Goal: Information Seeking & Learning: Learn about a topic

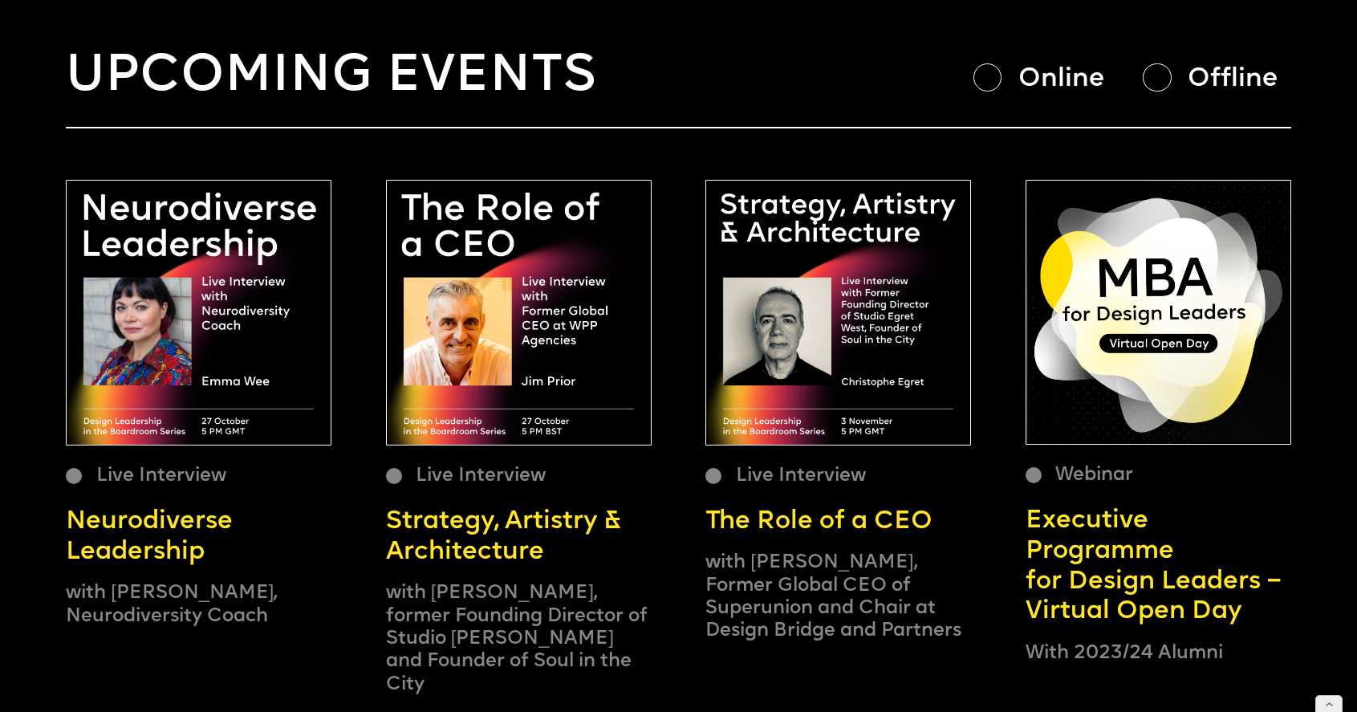
scroll to position [185, 0]
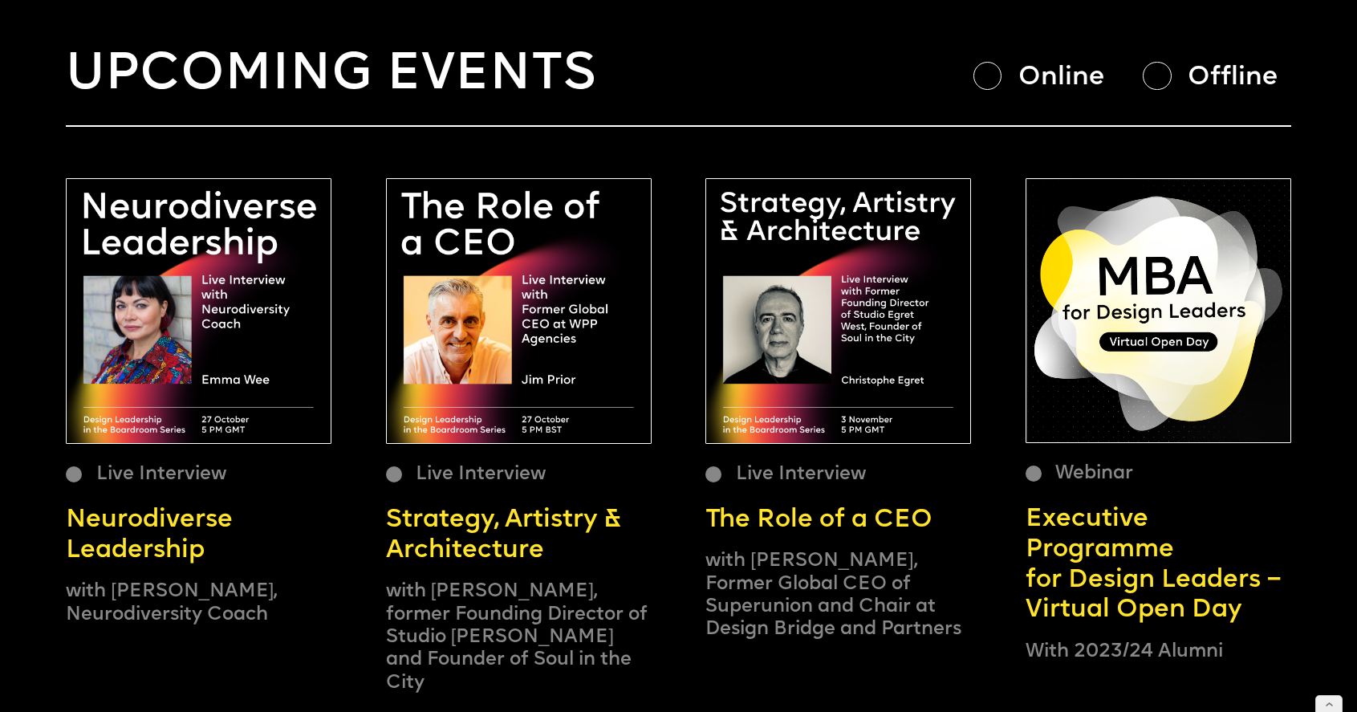
click at [988, 82] on div at bounding box center [987, 76] width 28 height 28
click at [1157, 69] on div at bounding box center [1157, 76] width 28 height 28
click at [988, 75] on div at bounding box center [987, 76] width 28 height 28
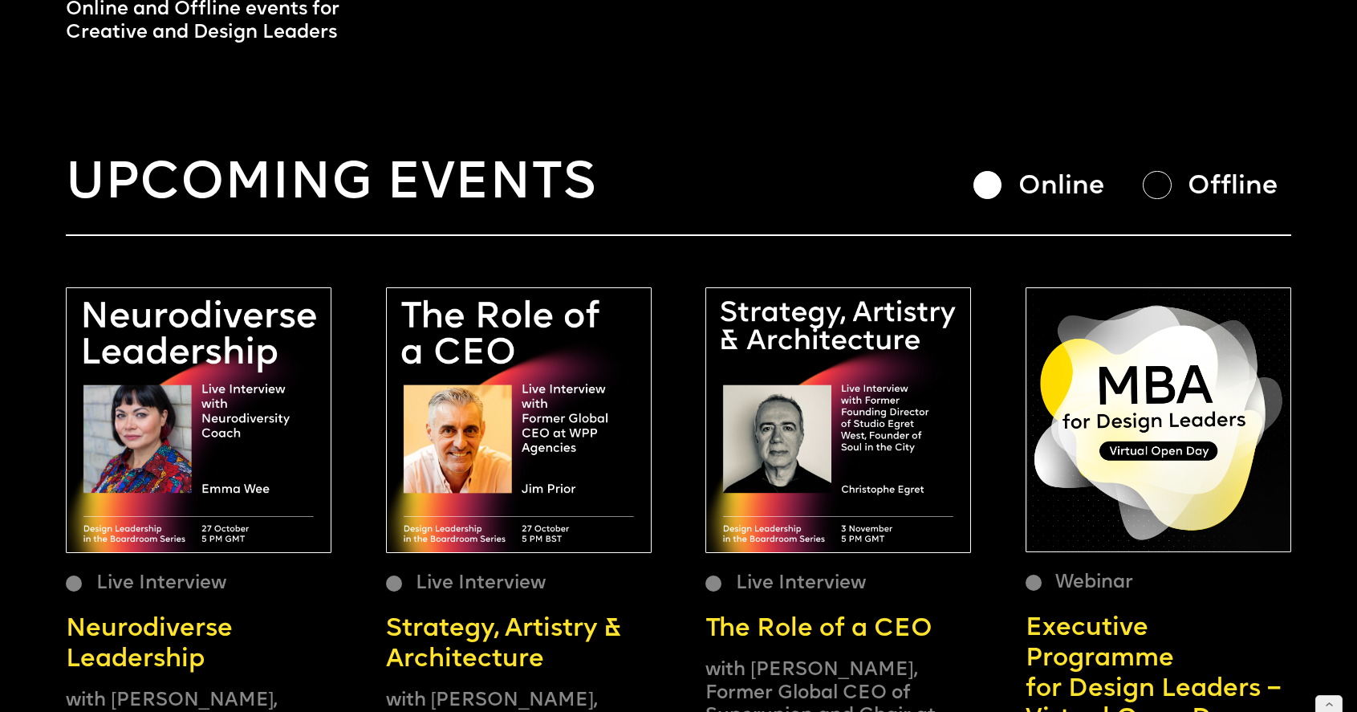
scroll to position [0, 0]
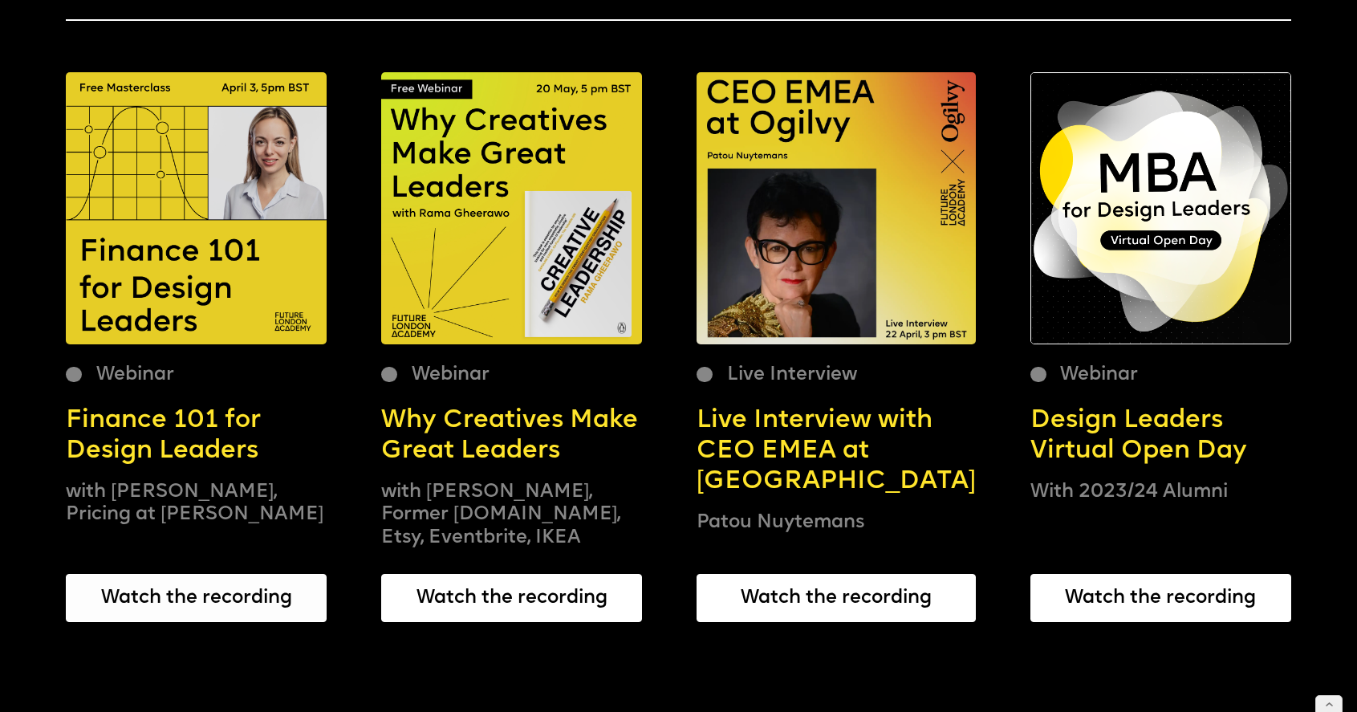
scroll to position [1095, 0]
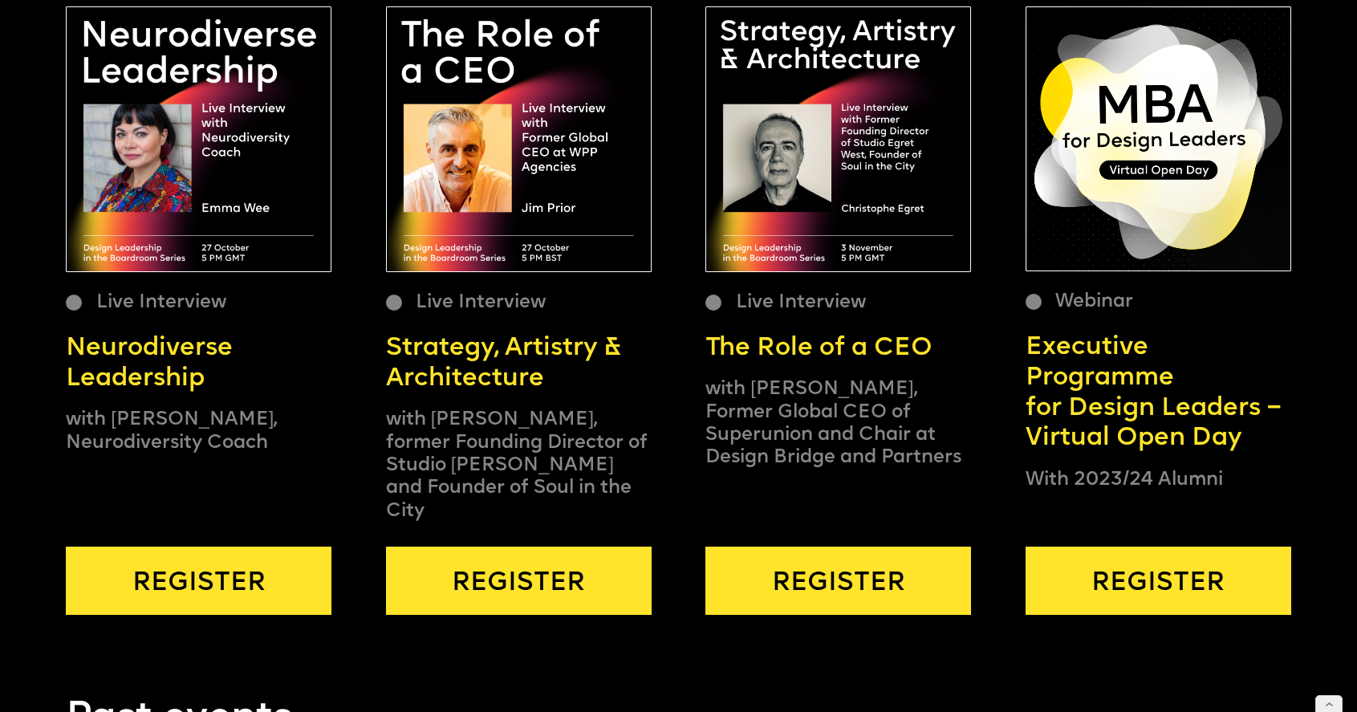
scroll to position [380, 0]
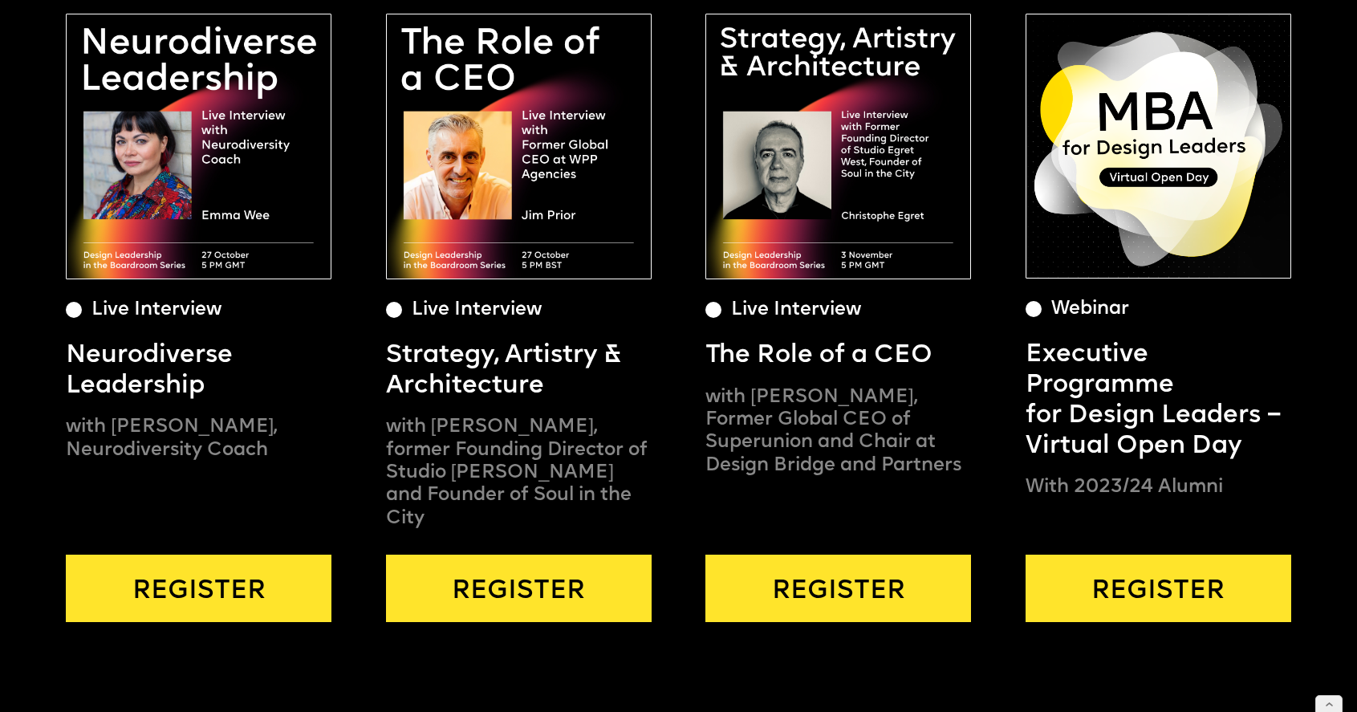
scroll to position [209, 0]
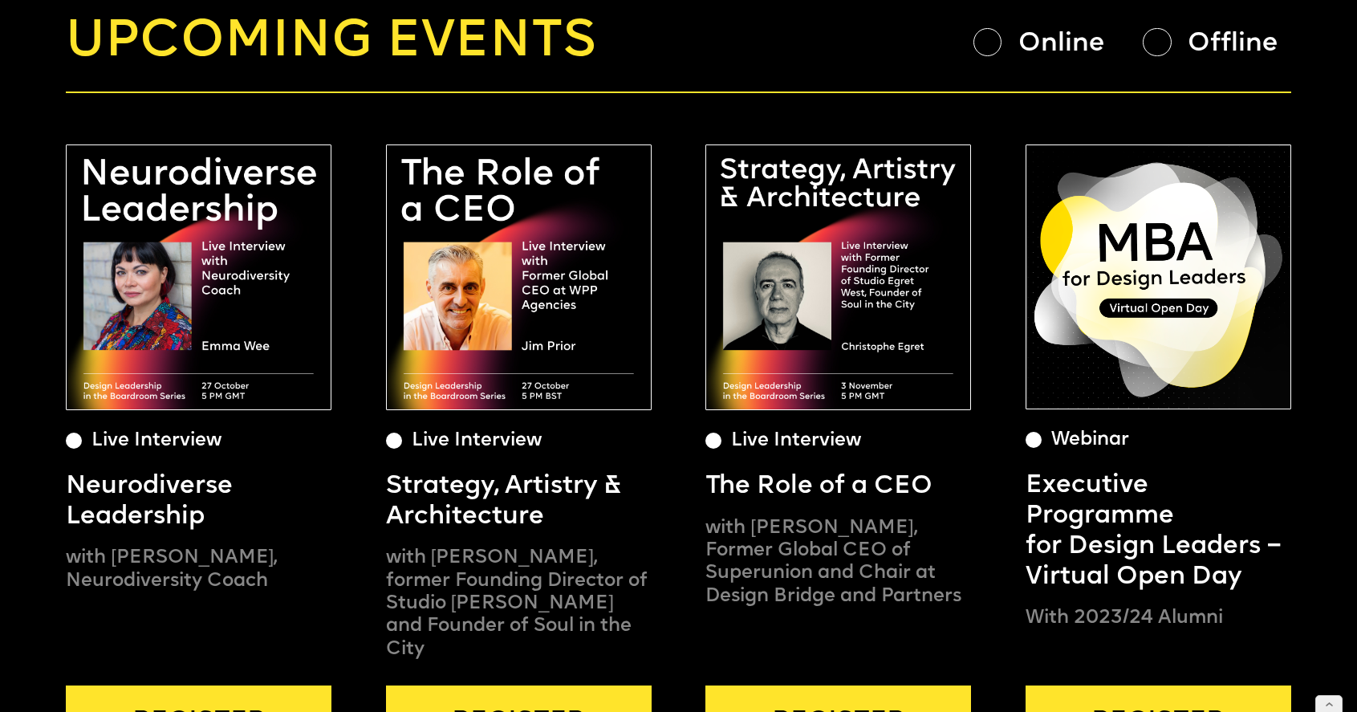
click at [998, 40] on div at bounding box center [987, 42] width 28 height 28
click at [1116, 49] on div "Online" at bounding box center [1070, 44] width 104 height 34
click at [1172, 41] on div "Offline" at bounding box center [1217, 42] width 148 height 30
click at [1229, 55] on div "Offline" at bounding box center [1240, 44] width 104 height 34
click at [995, 59] on div "Upcoming events Online Offline" at bounding box center [678, 43] width 1225 height 62
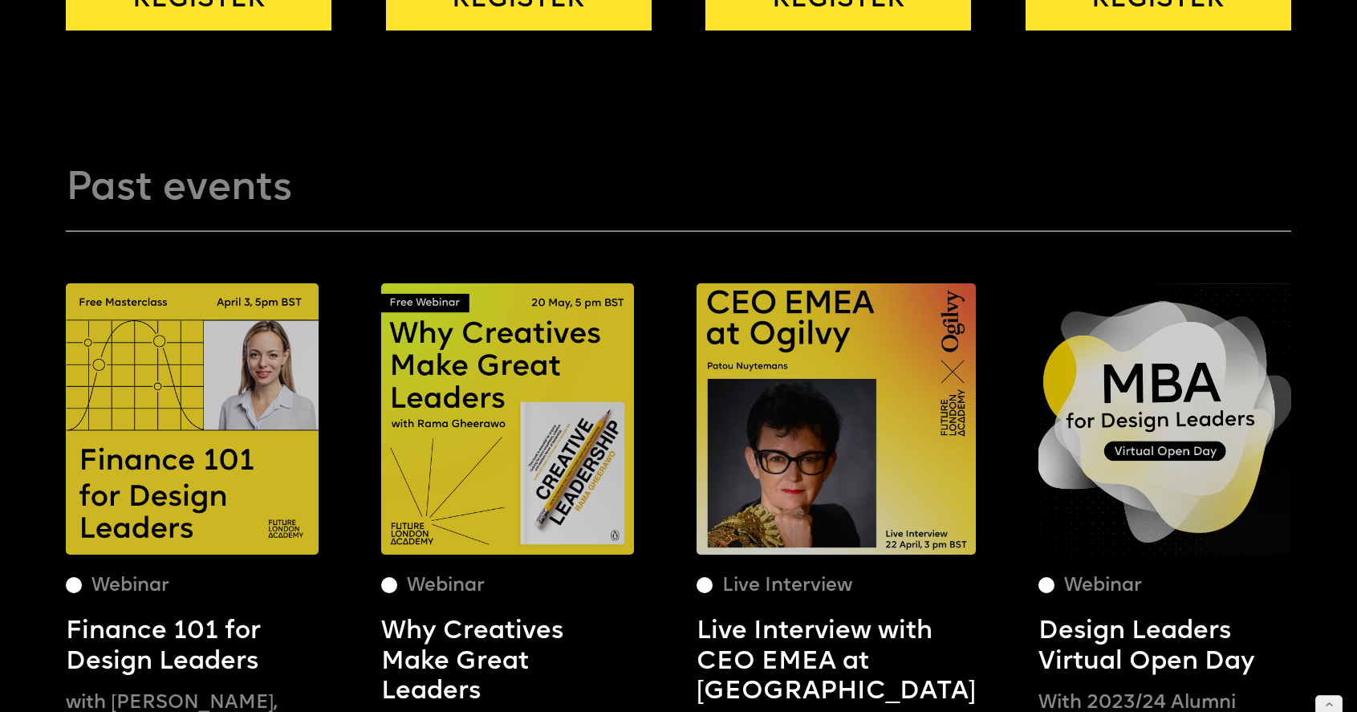
scroll to position [930, 0]
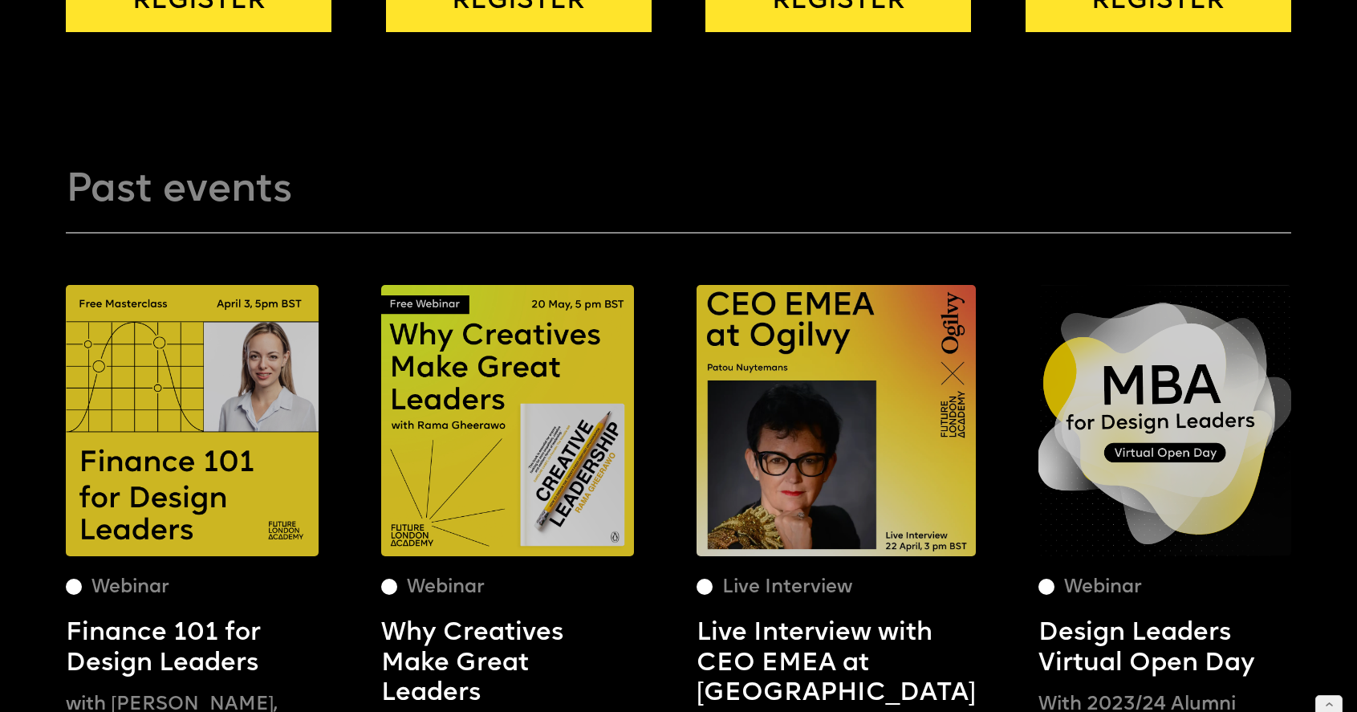
click at [837, 189] on h2 "Past events" at bounding box center [678, 190] width 1225 height 47
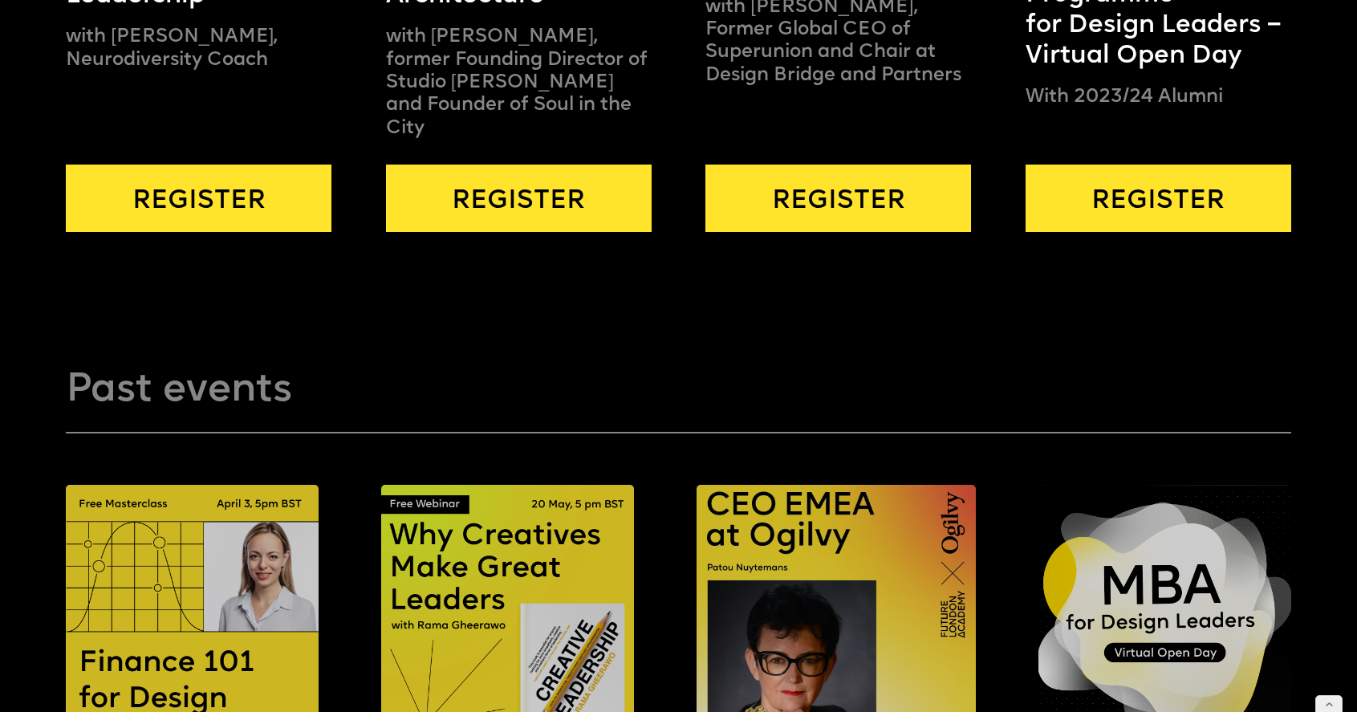
scroll to position [343, 0]
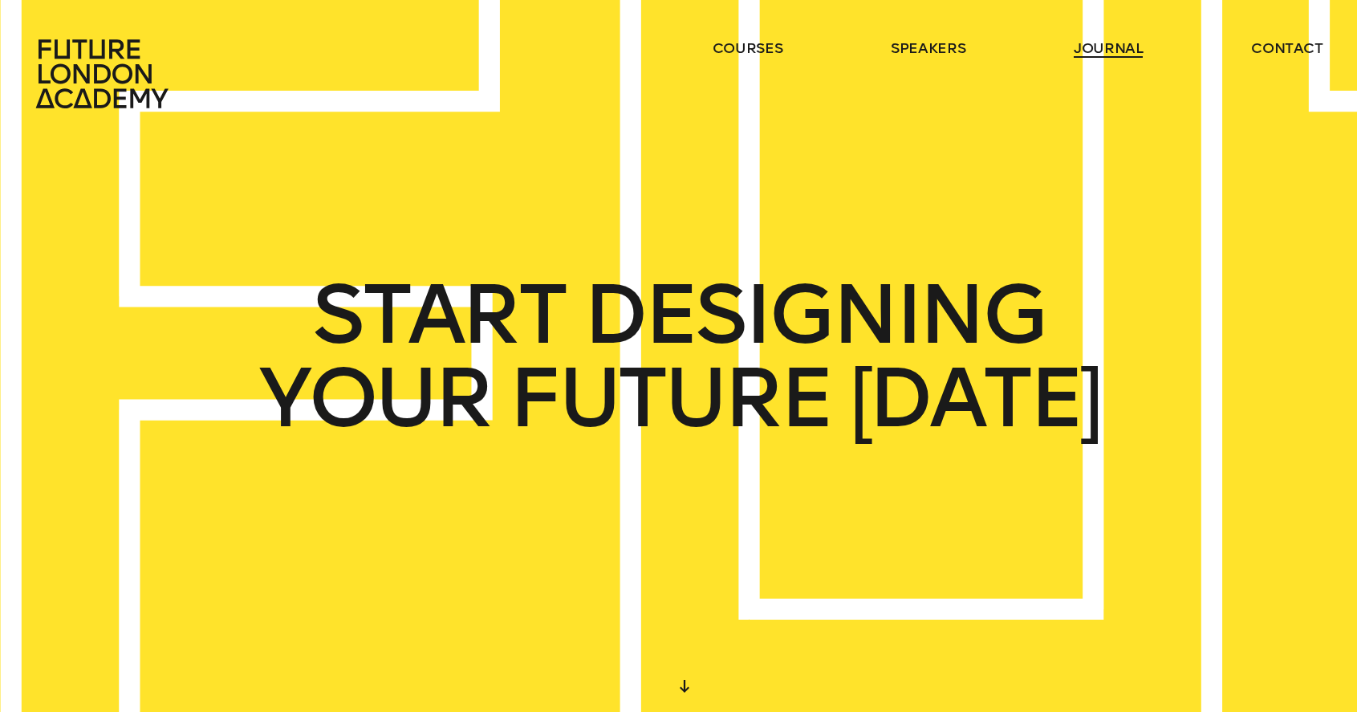
click at [1119, 51] on link "journal" at bounding box center [1109, 48] width 70 height 19
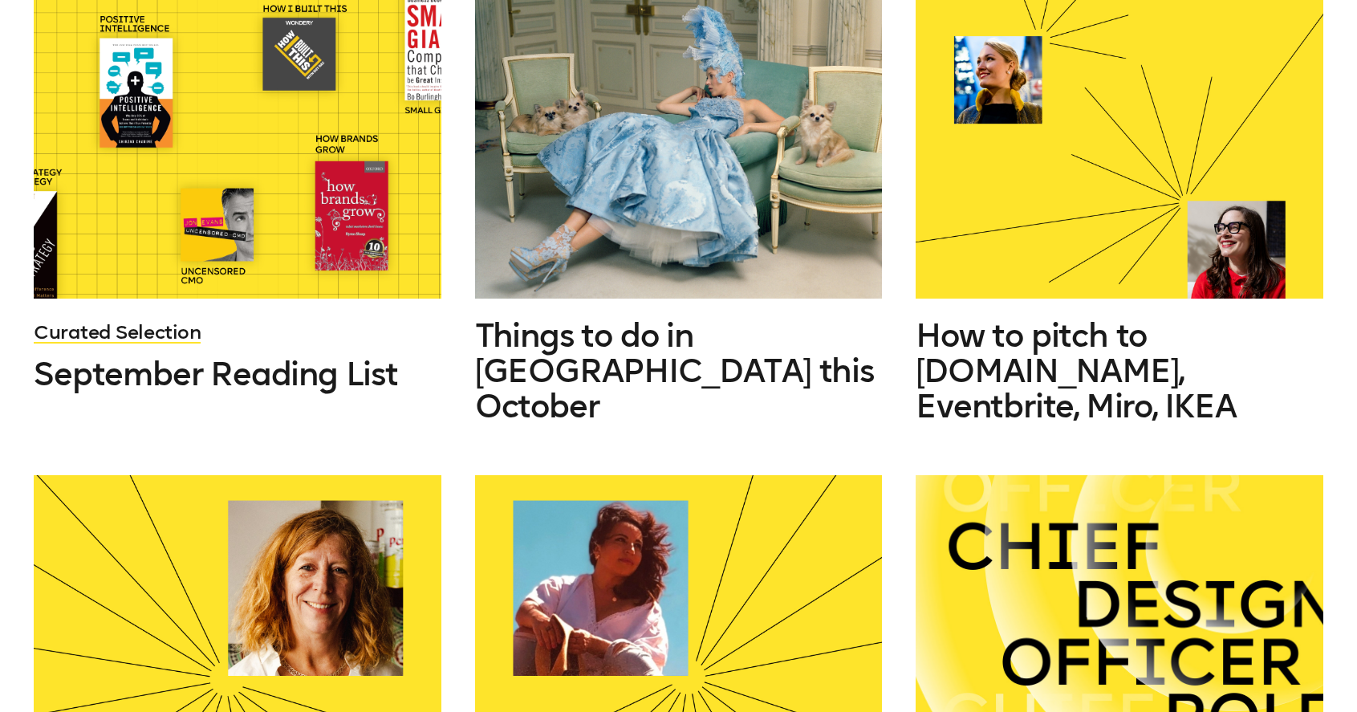
scroll to position [494, 0]
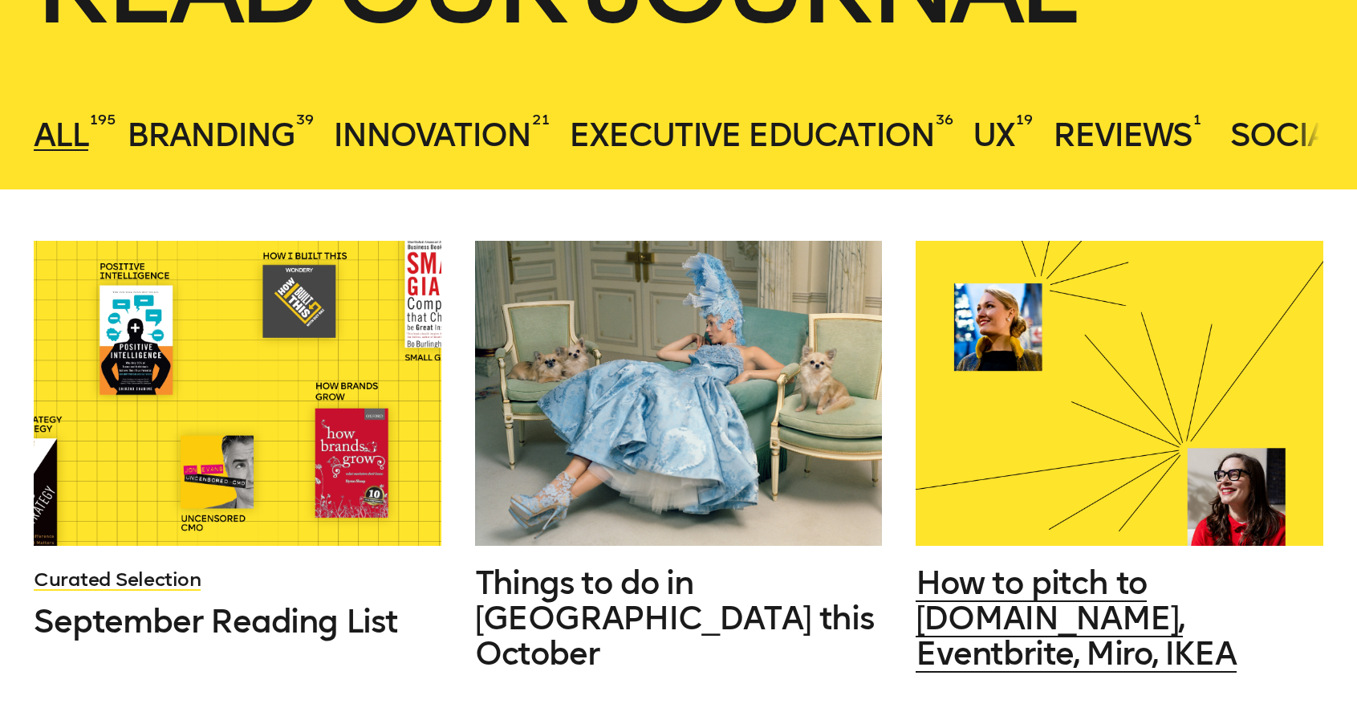
click at [981, 376] on div at bounding box center [1119, 393] width 407 height 305
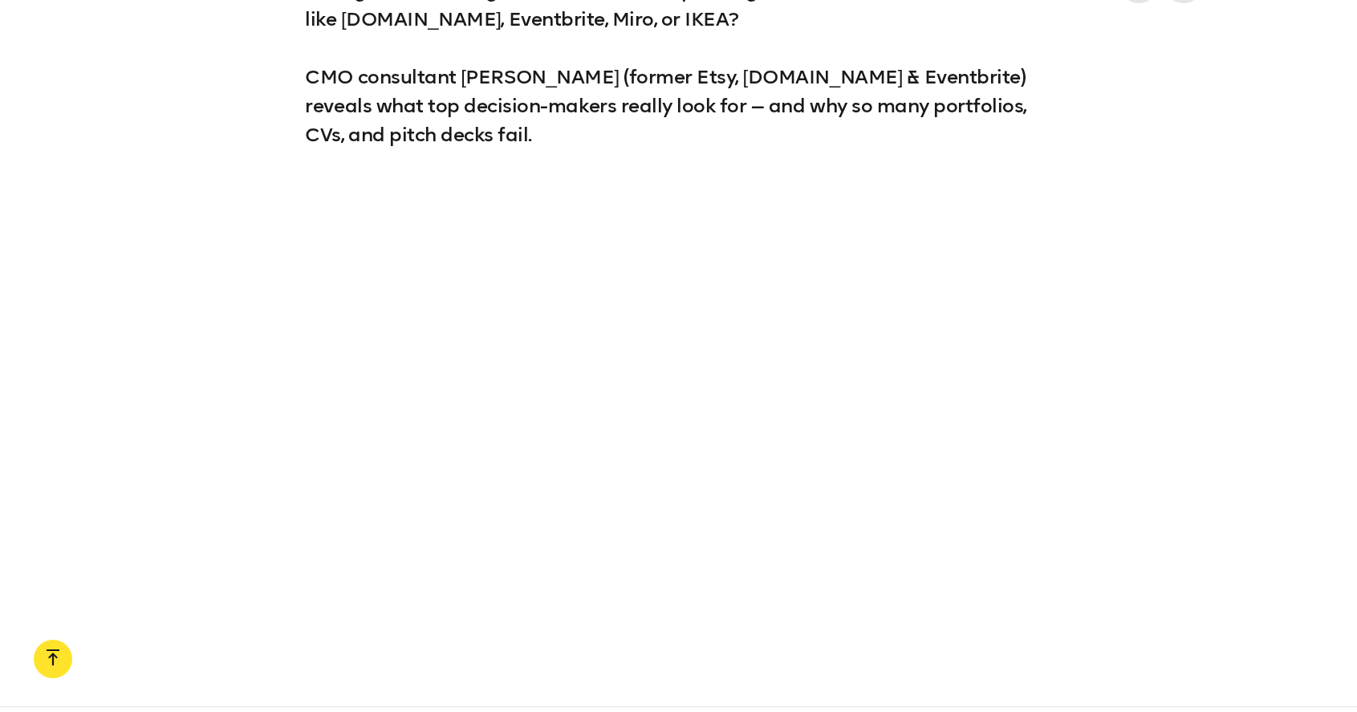
scroll to position [1508, 0]
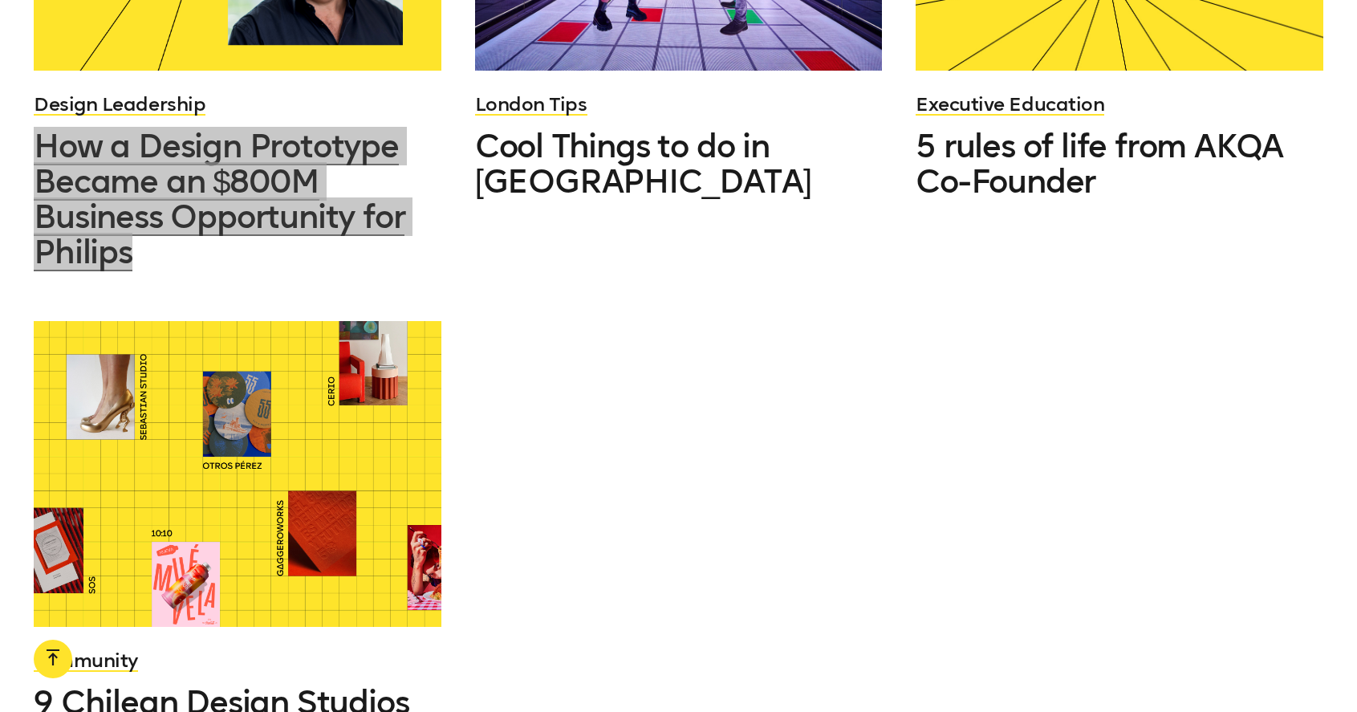
scroll to position [2472, 0]
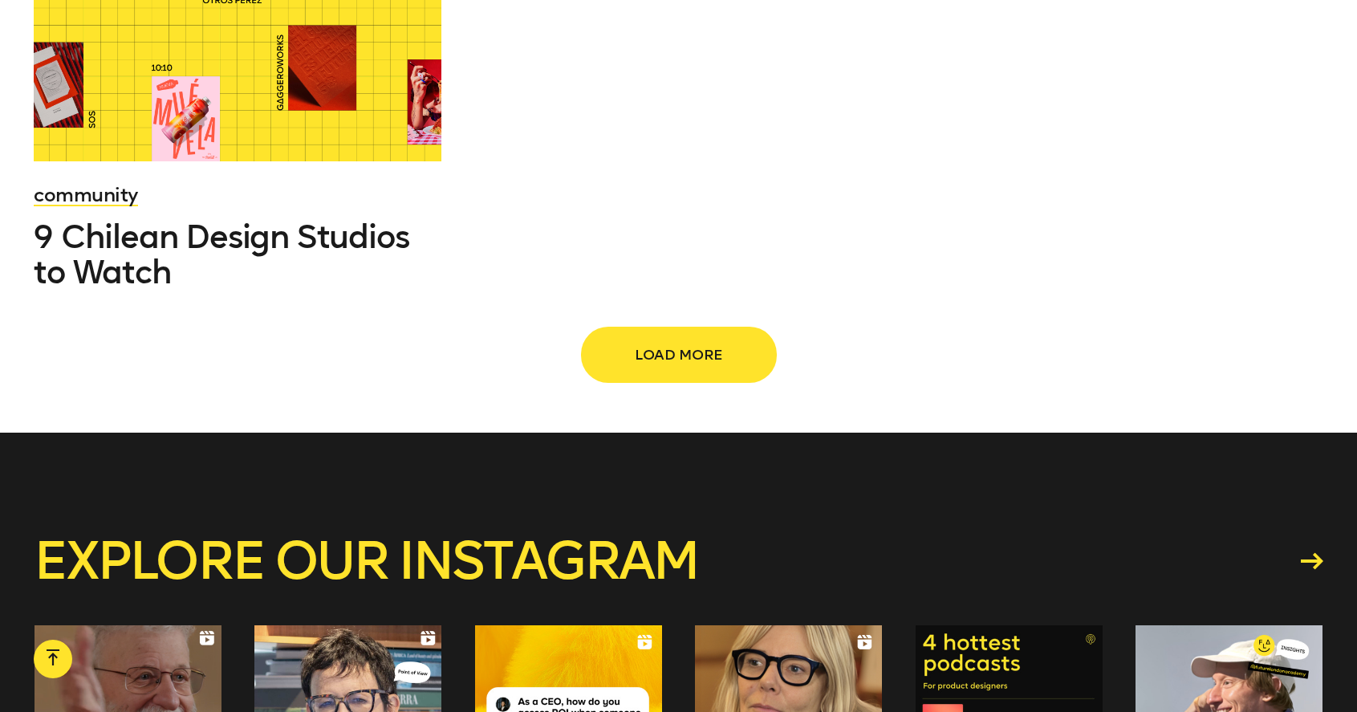
click at [679, 363] on span "Load more" at bounding box center [678, 354] width 141 height 30
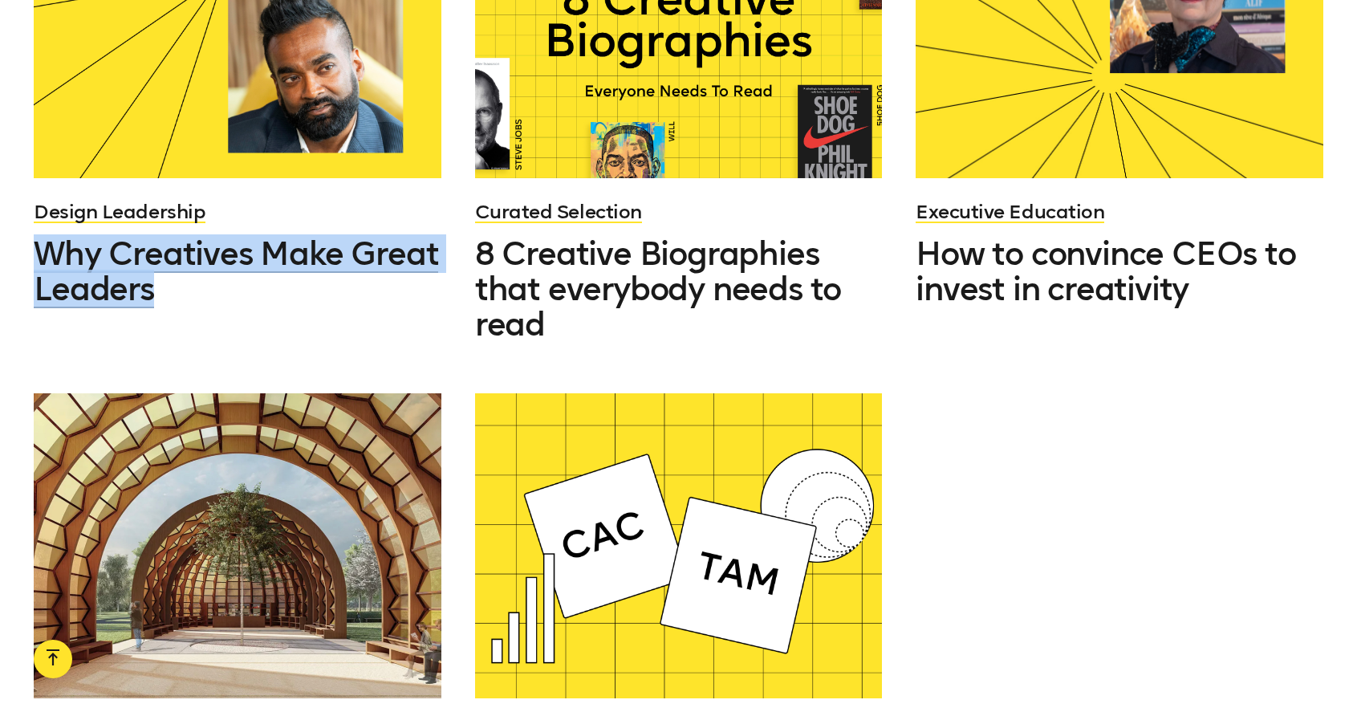
scroll to position [3845, 0]
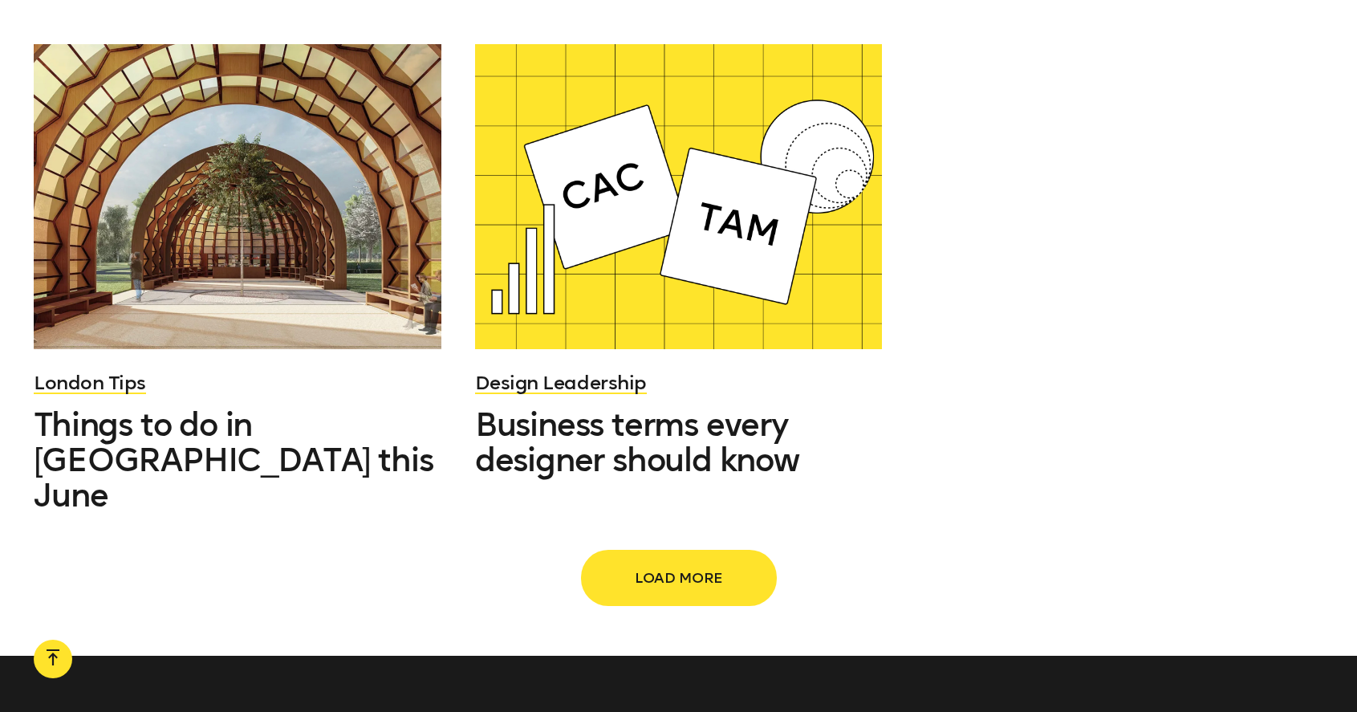
click at [656, 562] on span "Load more" at bounding box center [678, 577] width 141 height 30
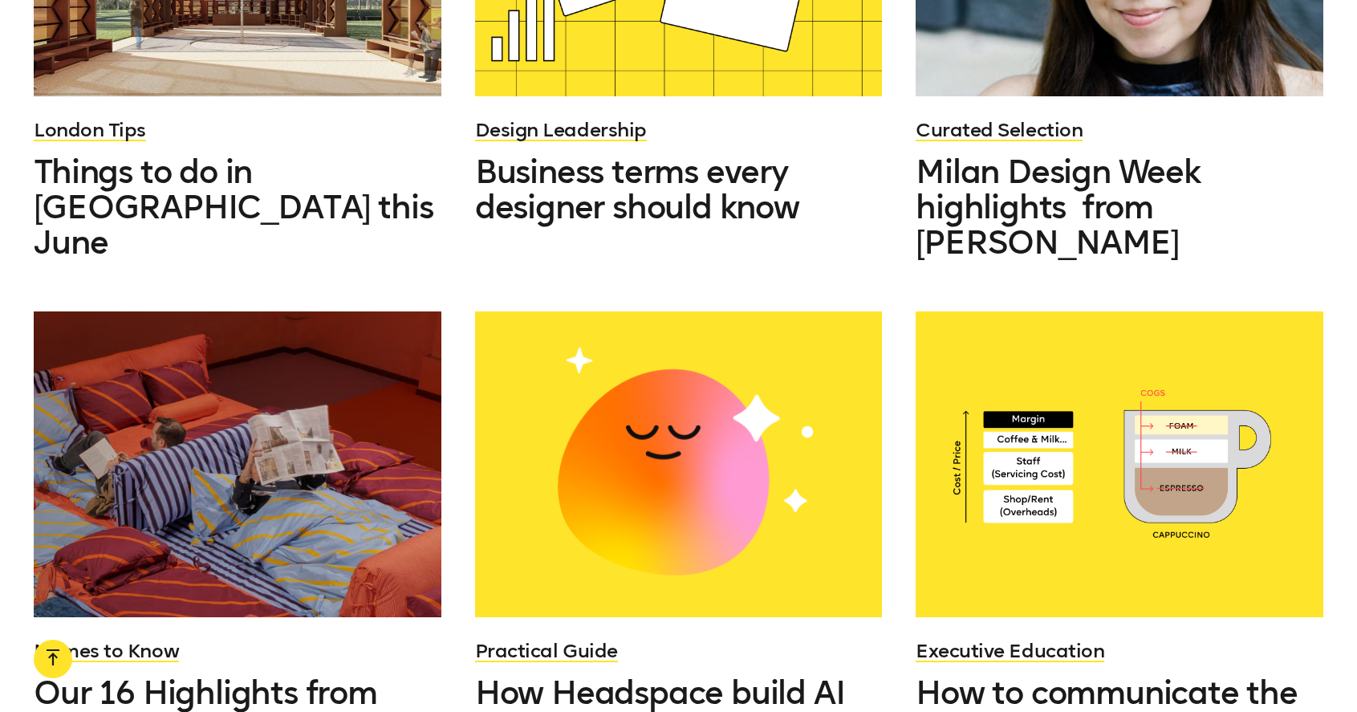
scroll to position [4236, 0]
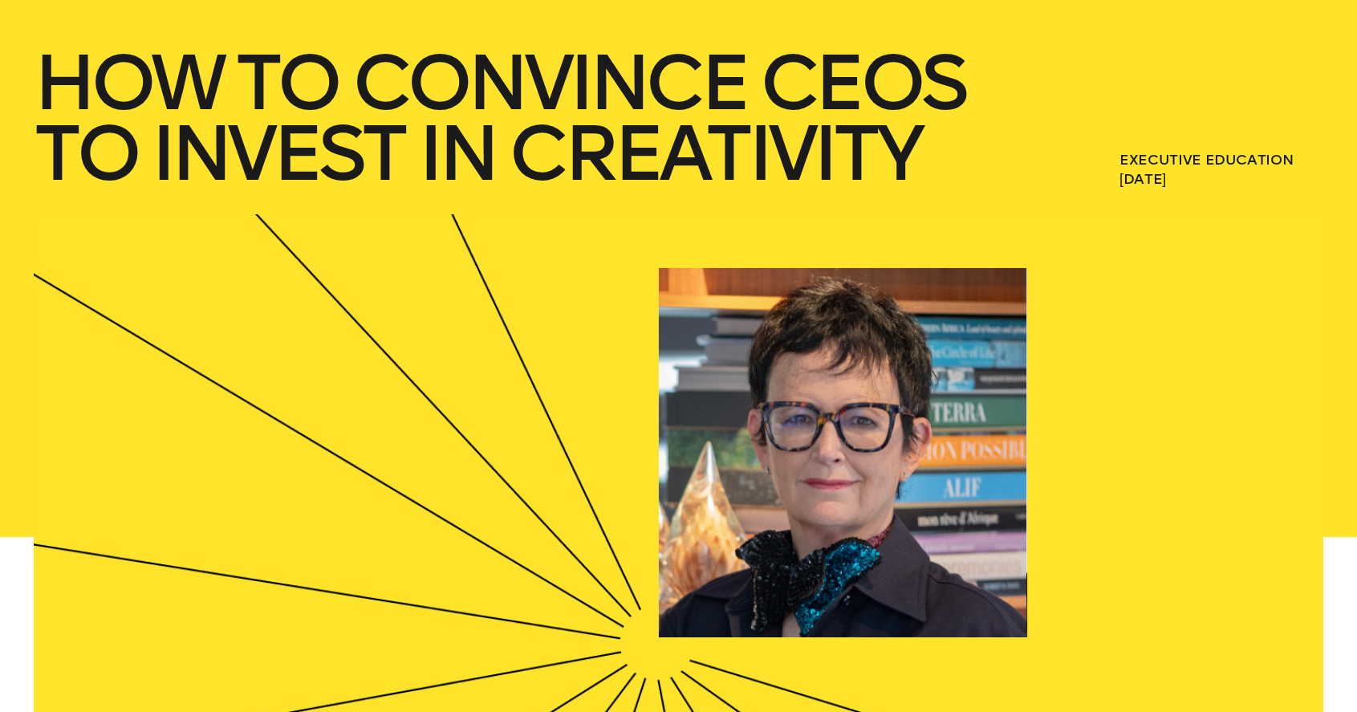
scroll to position [614, 0]
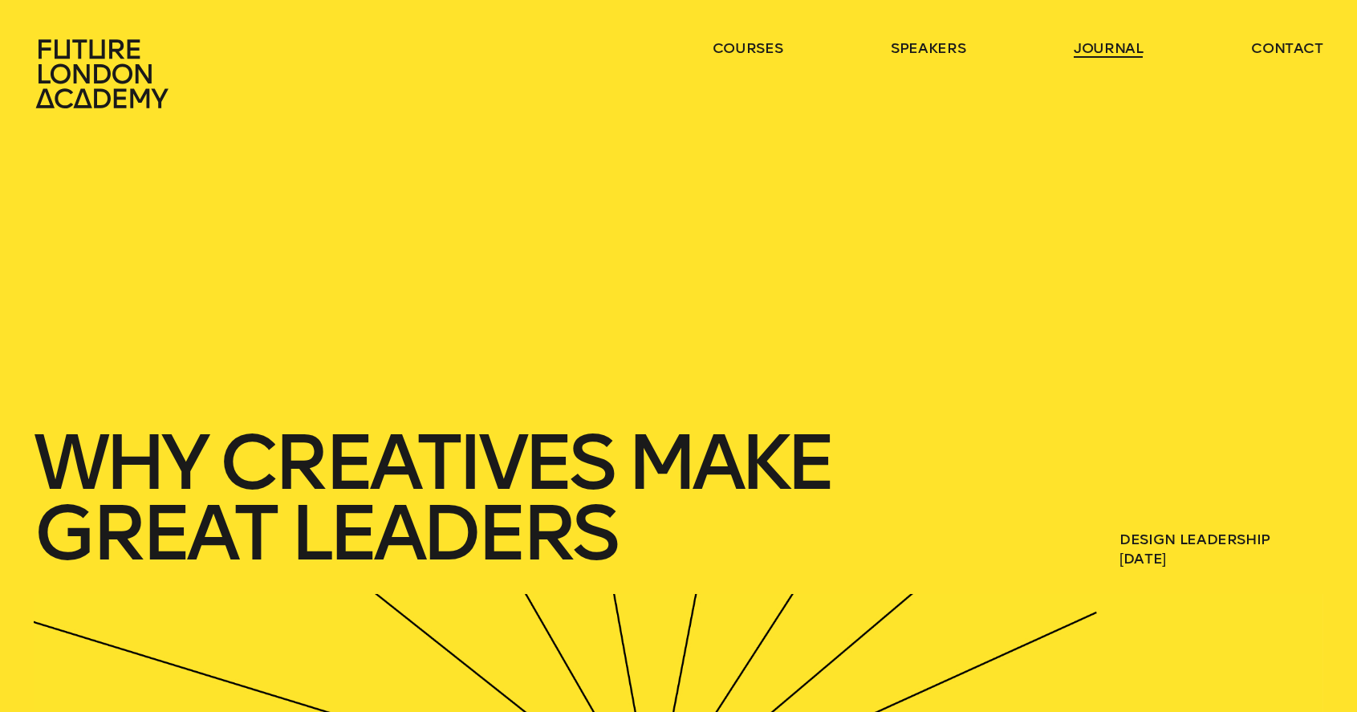
click at [1096, 56] on link "journal" at bounding box center [1109, 48] width 70 height 19
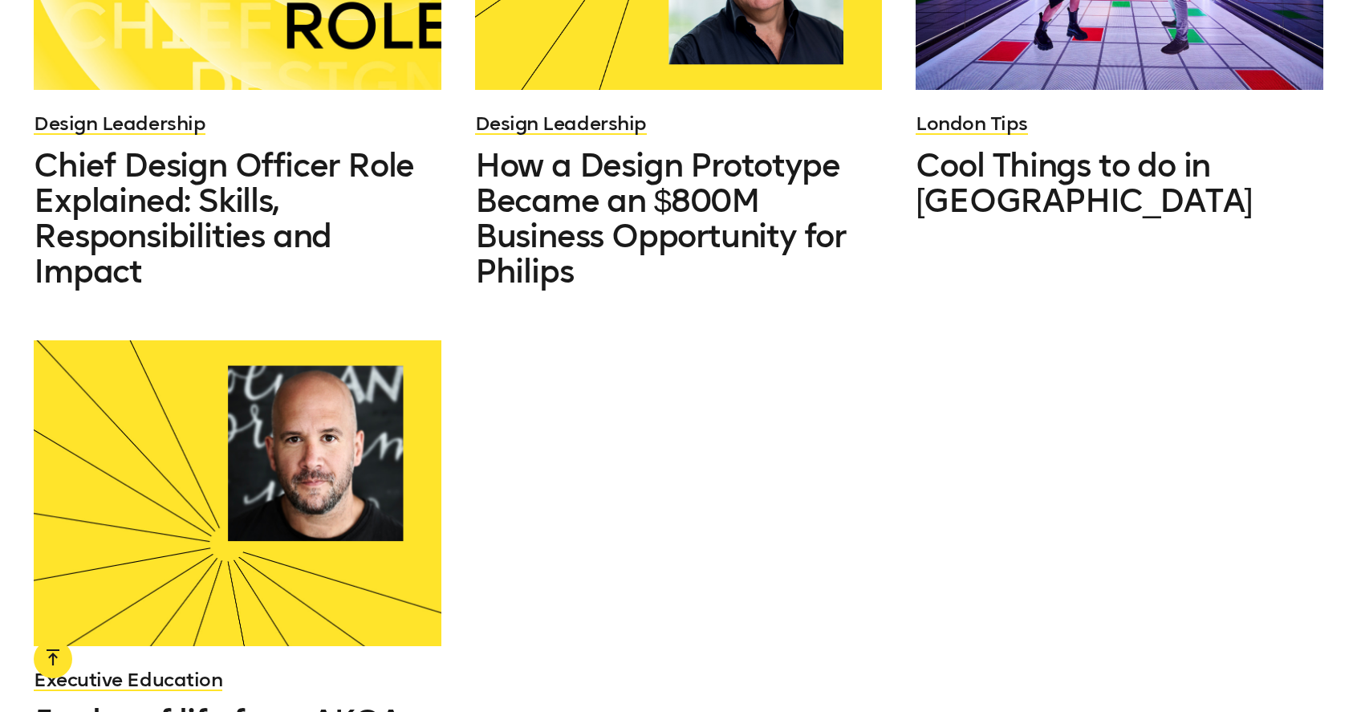
scroll to position [2227, 0]
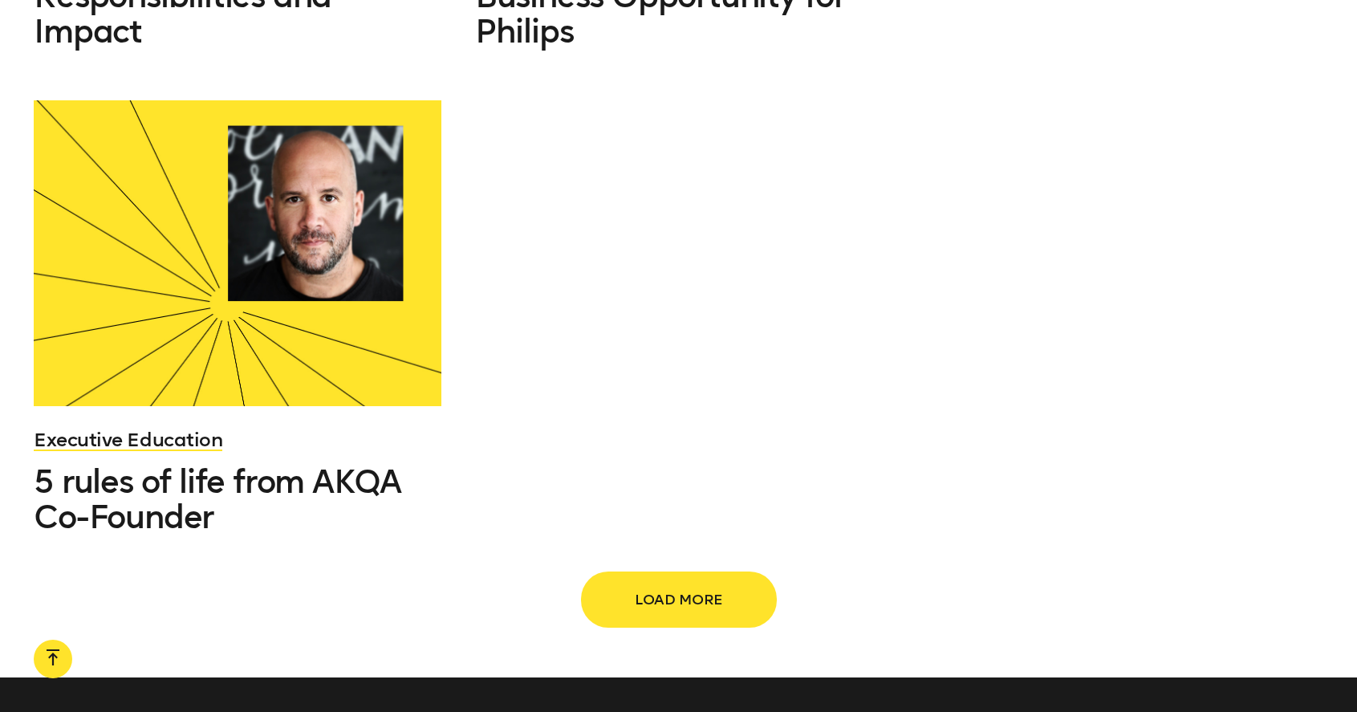
click at [703, 584] on span "Load more" at bounding box center [678, 599] width 141 height 30
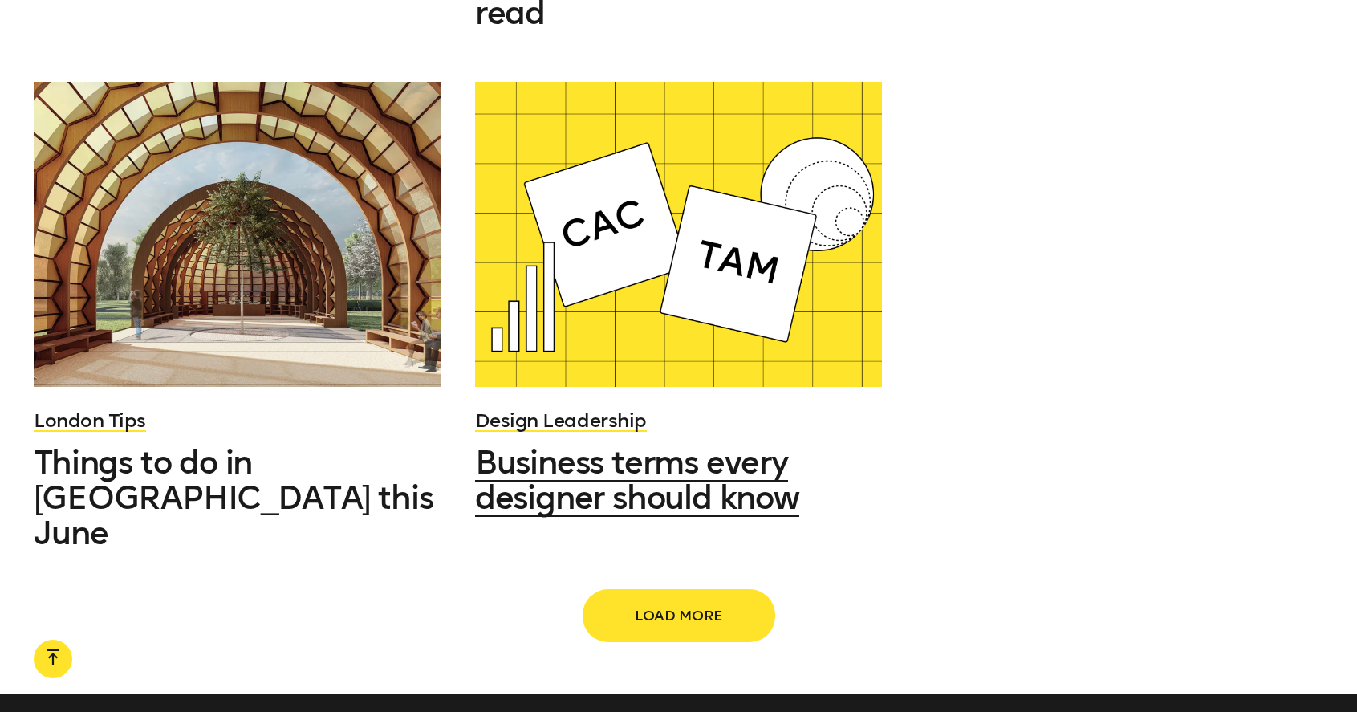
scroll to position [3863, 0]
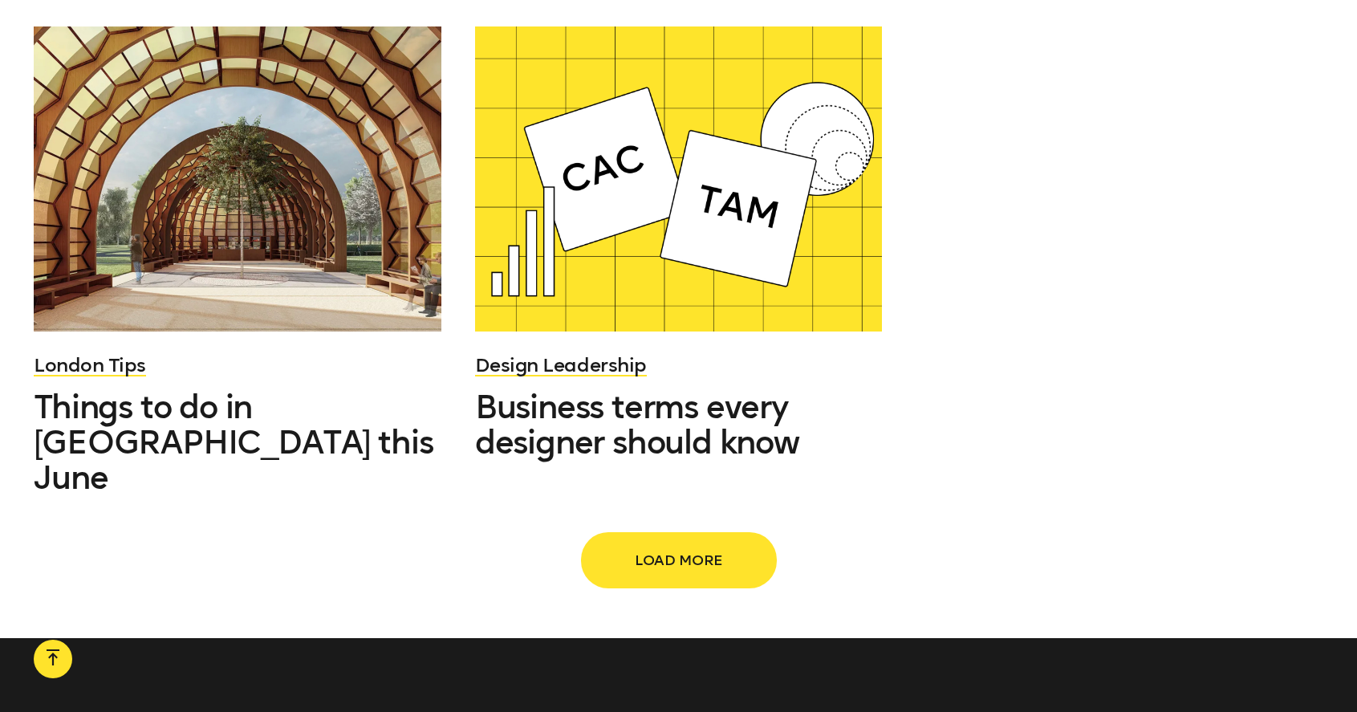
click at [725, 545] on span "Load more" at bounding box center [678, 560] width 141 height 30
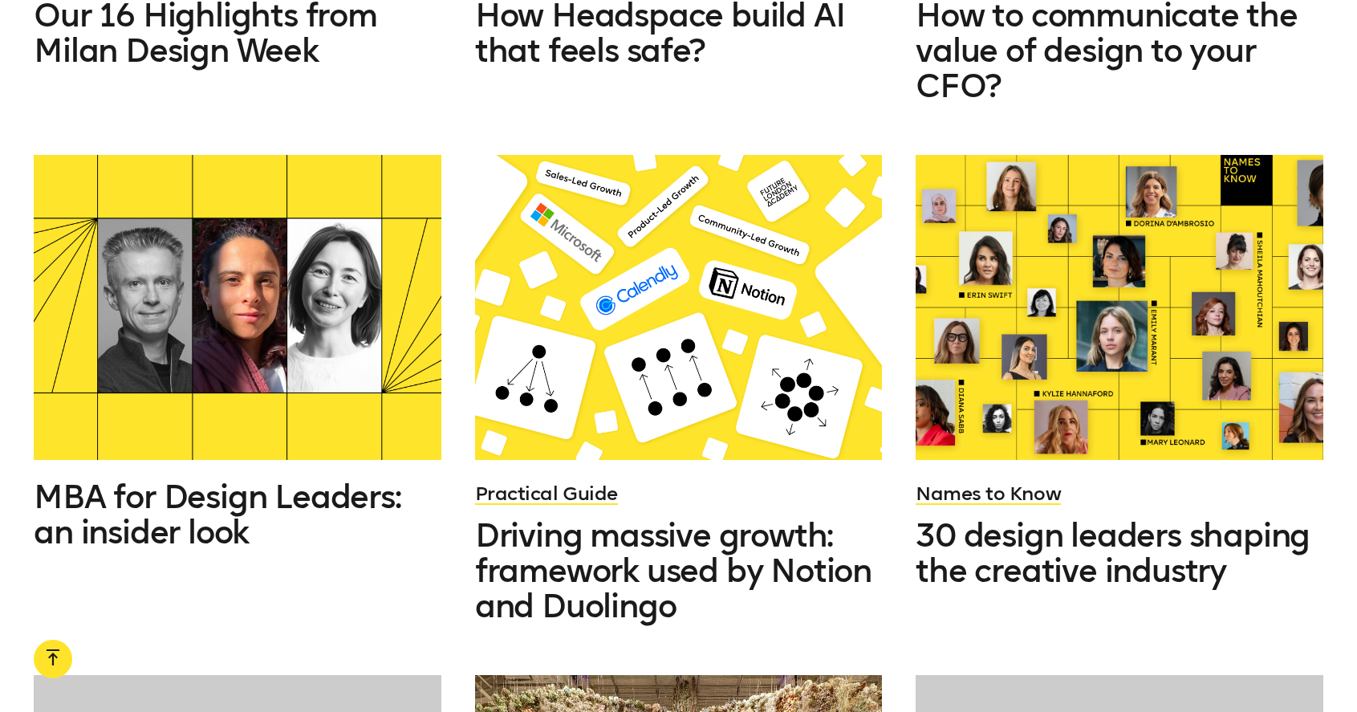
scroll to position [4803, 0]
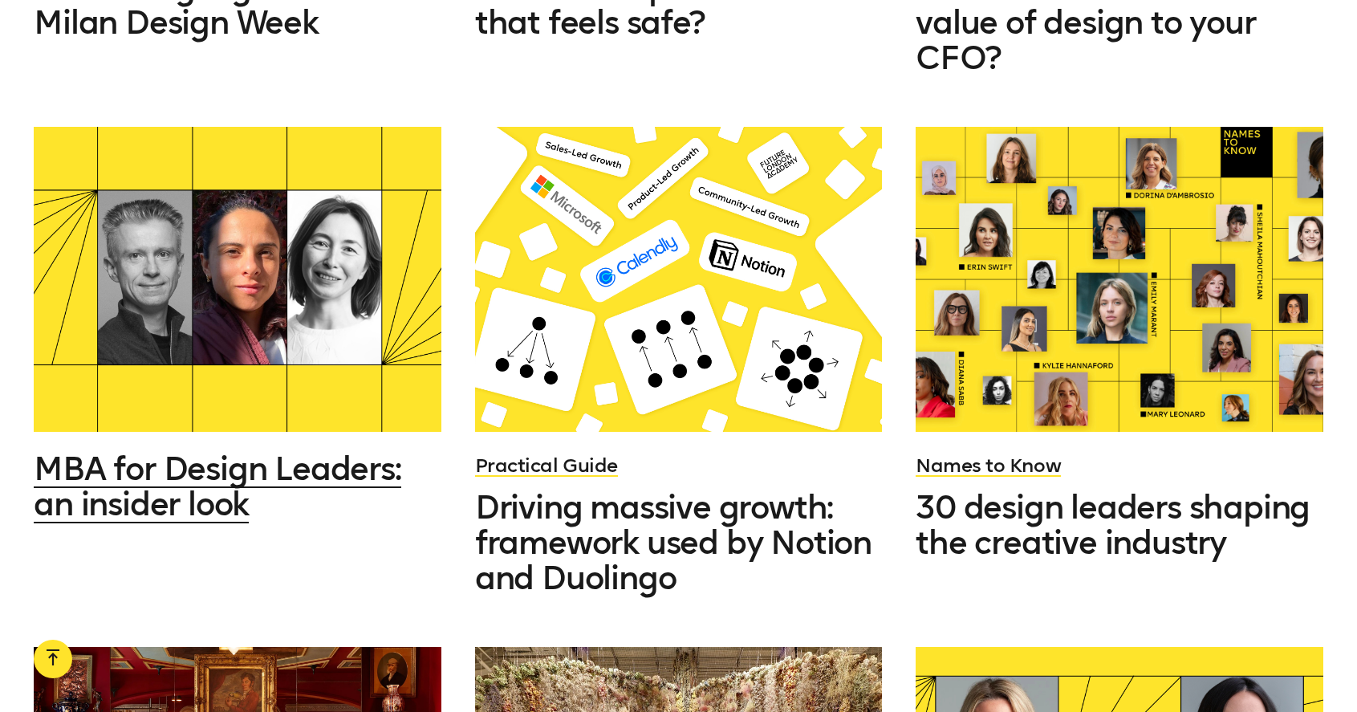
click at [291, 449] on span "MBA for Design Leaders: an insider look" at bounding box center [217, 486] width 367 height 74
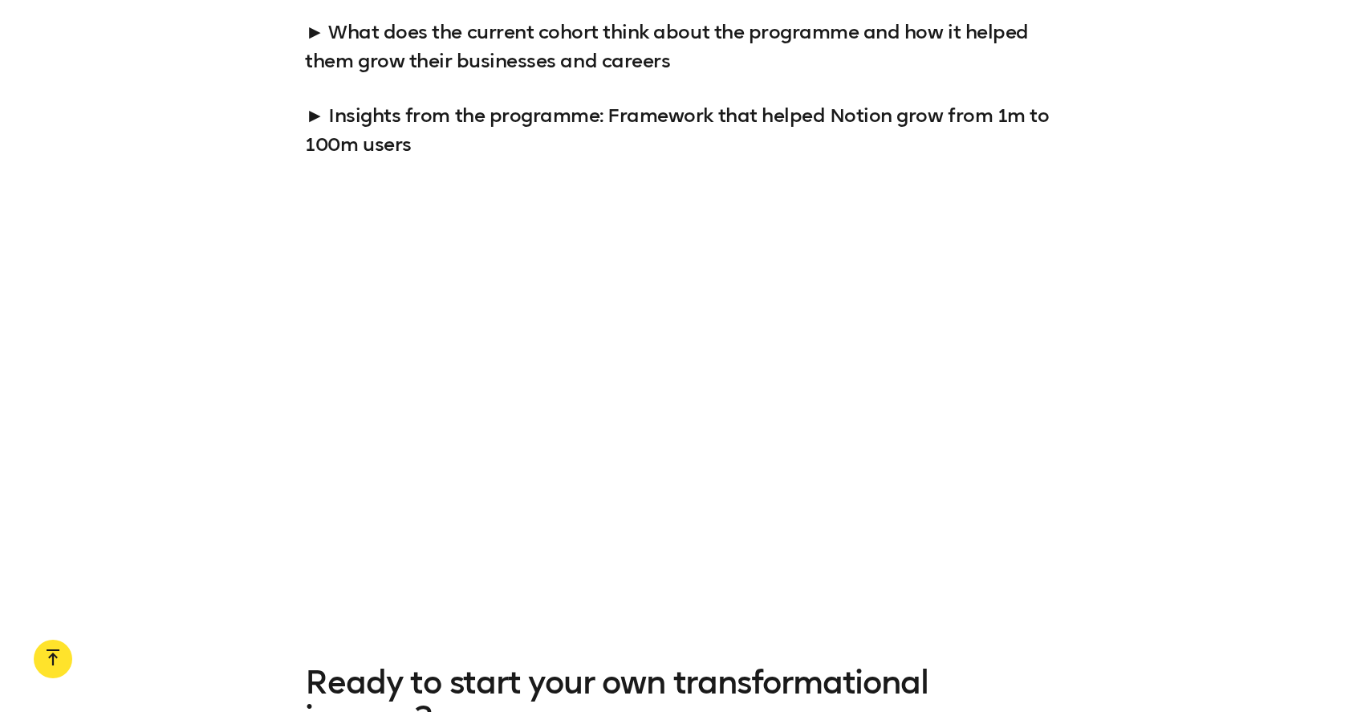
scroll to position [1806, 0]
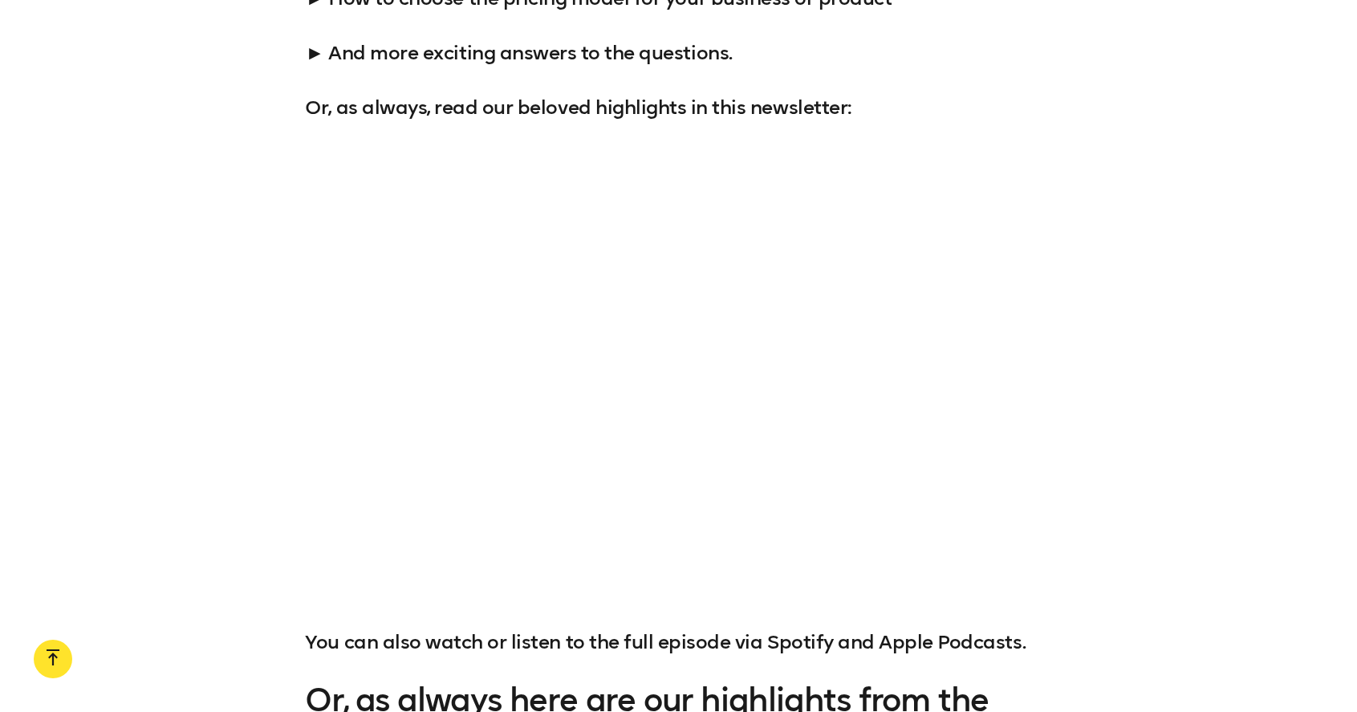
scroll to position [1904, 0]
